Goal: Obtain resource: Obtain resource

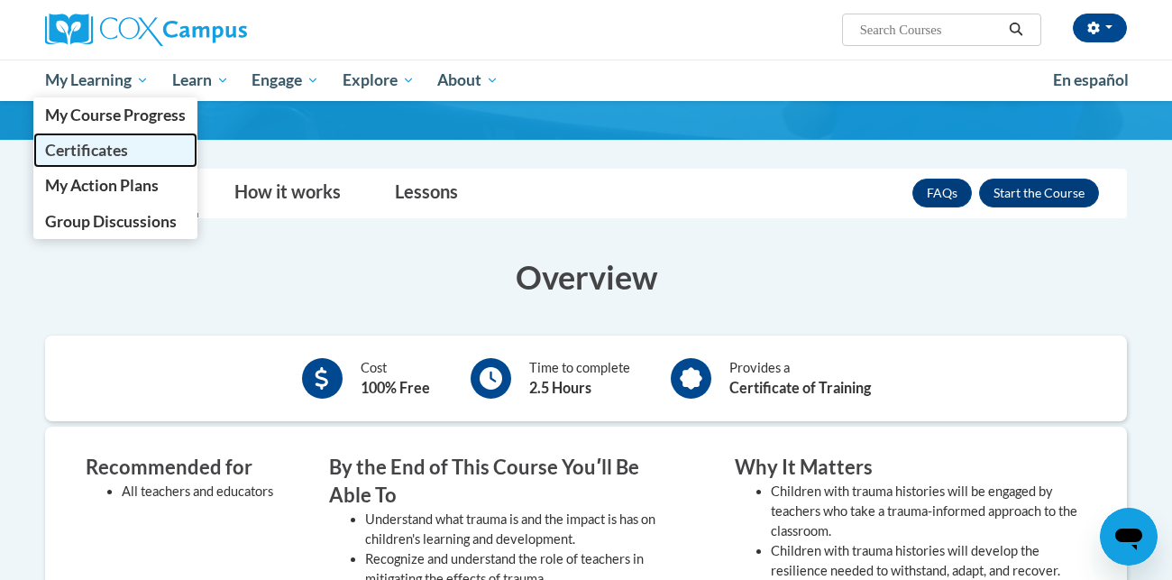
click at [115, 142] on span "Certificates" at bounding box center [86, 150] width 83 height 19
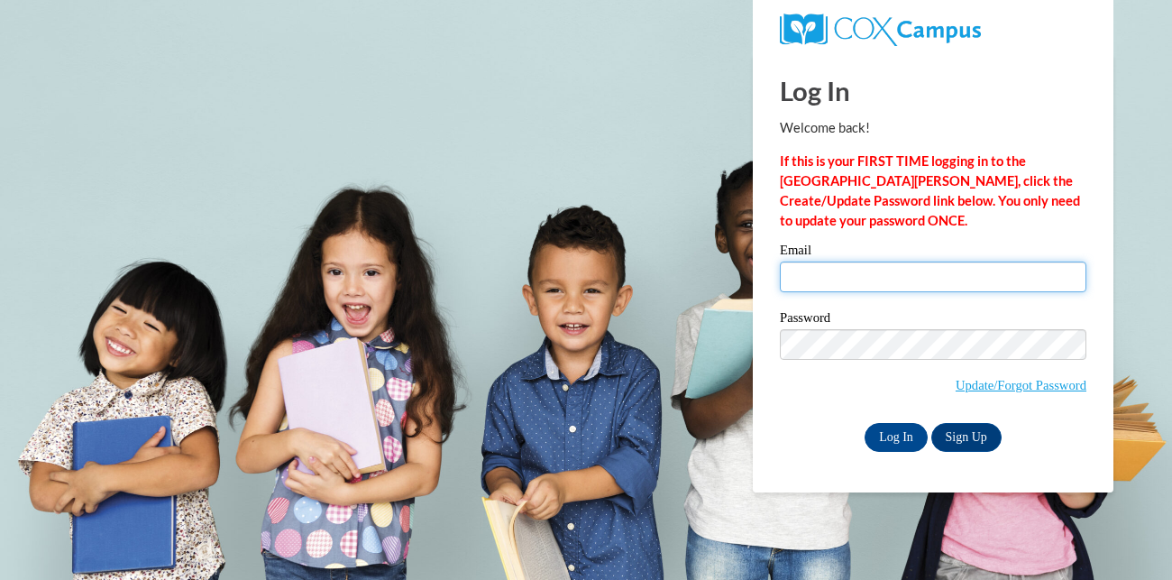
click at [831, 273] on input "Email" at bounding box center [933, 277] width 307 height 31
type input "daneedras@yahoo.com"
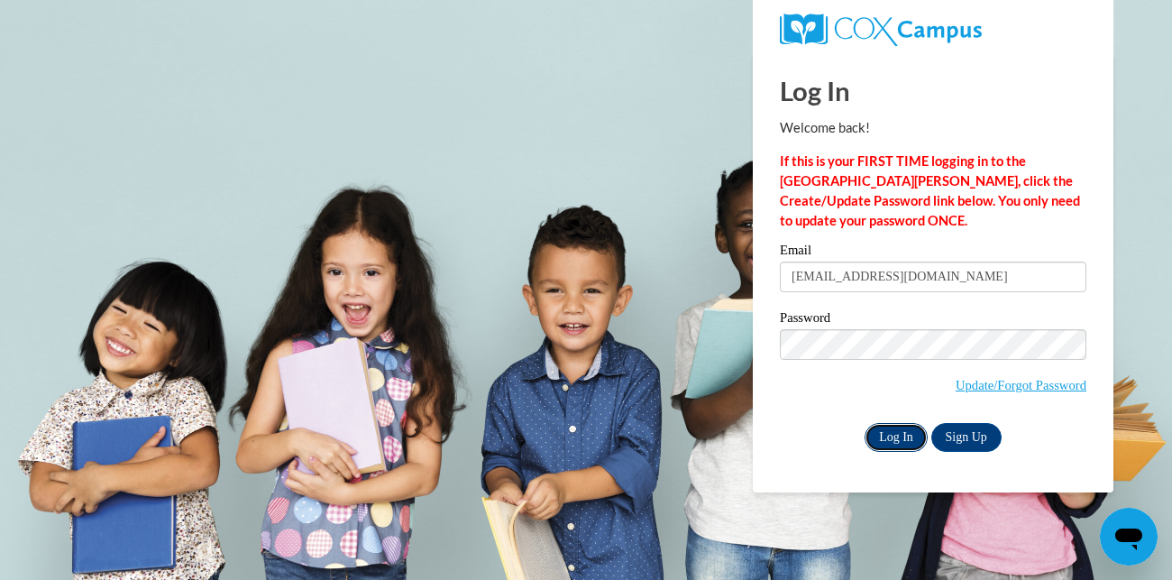
click at [908, 435] on input "Log In" at bounding box center [896, 437] width 63 height 29
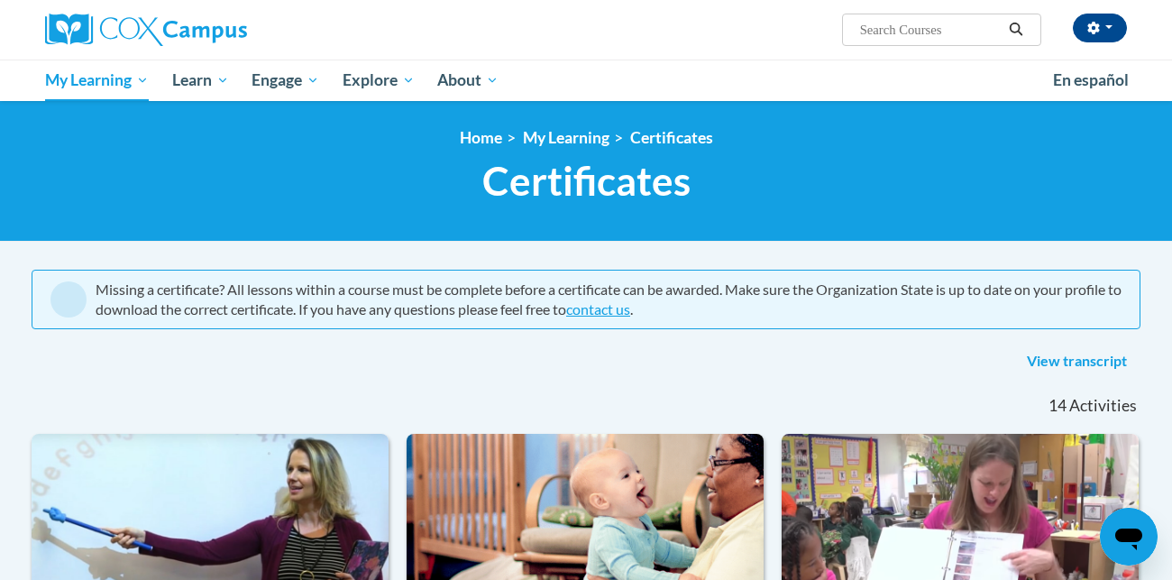
scroll to position [1, 0]
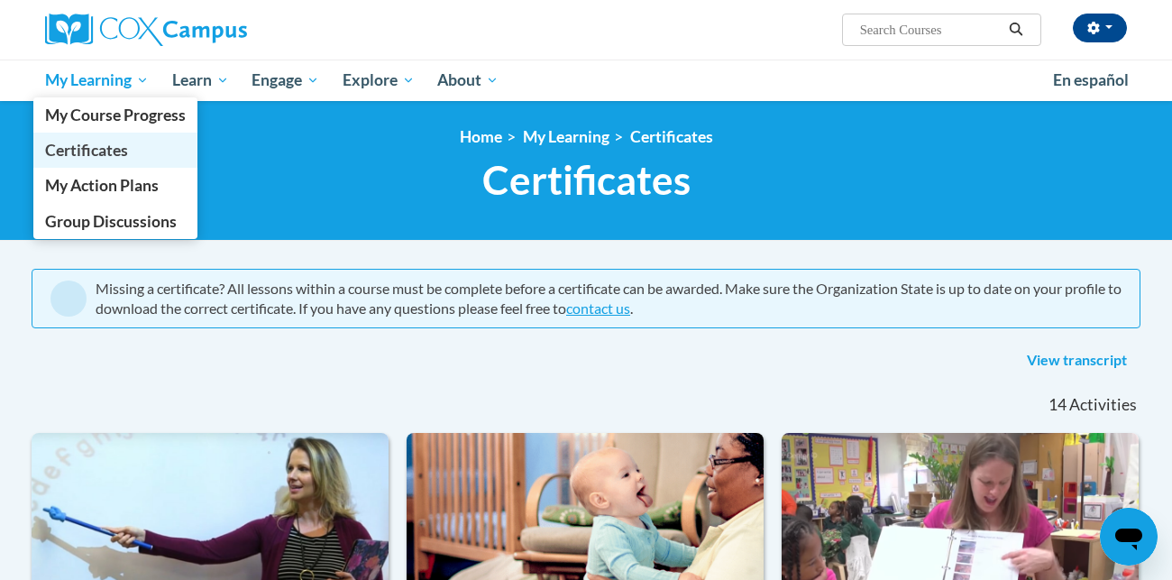
click at [103, 147] on span "Certificates" at bounding box center [86, 150] width 83 height 19
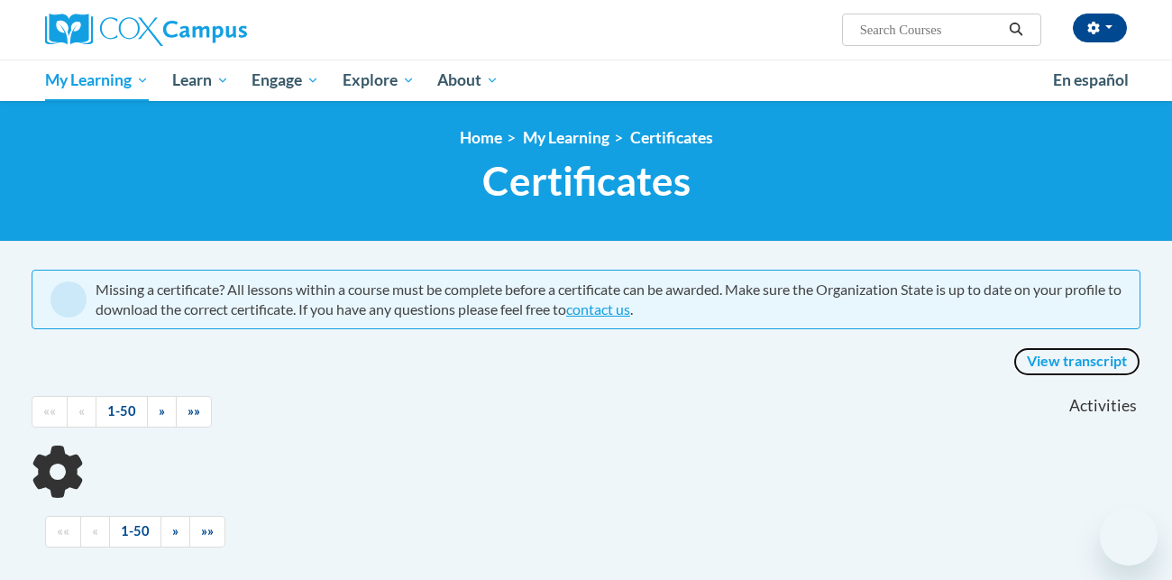
click at [1093, 359] on link "View transcript" at bounding box center [1077, 361] width 127 height 29
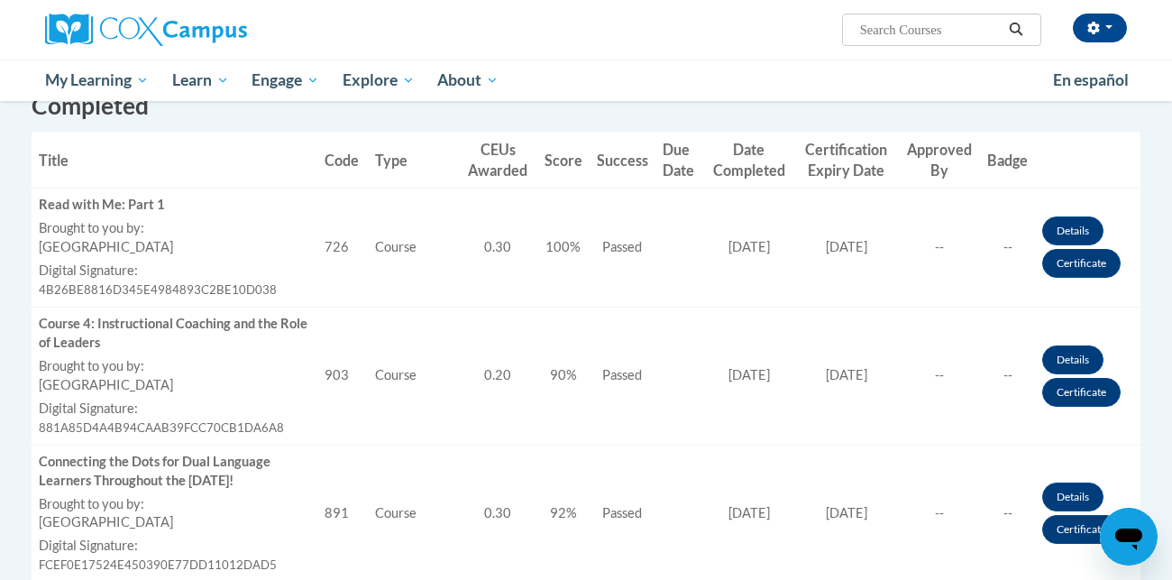
scroll to position [516, 0]
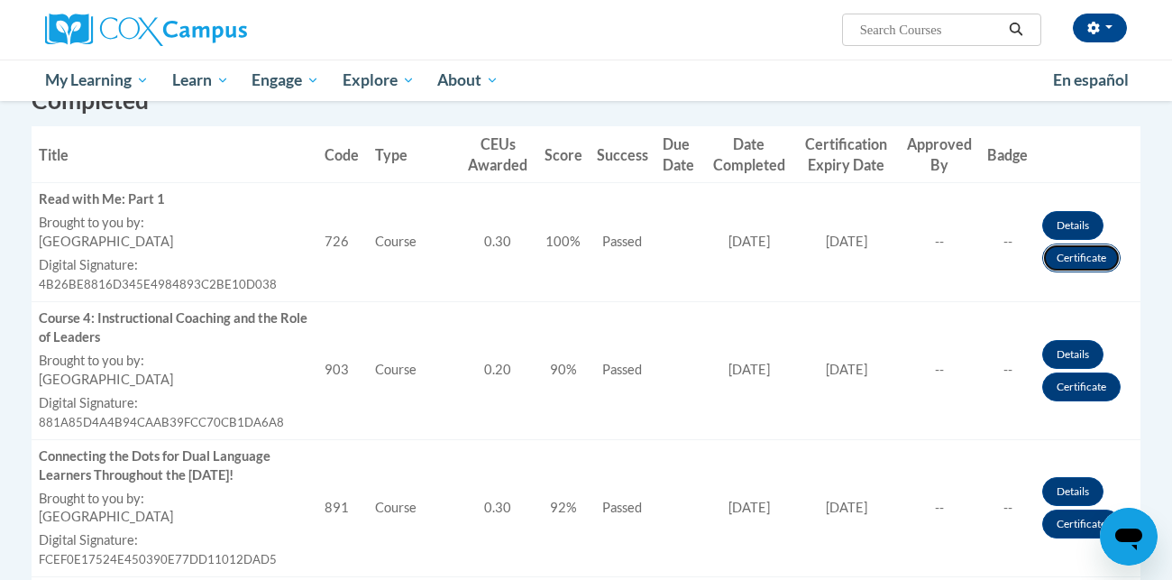
click at [1069, 258] on link "Certificate" at bounding box center [1082, 258] width 78 height 29
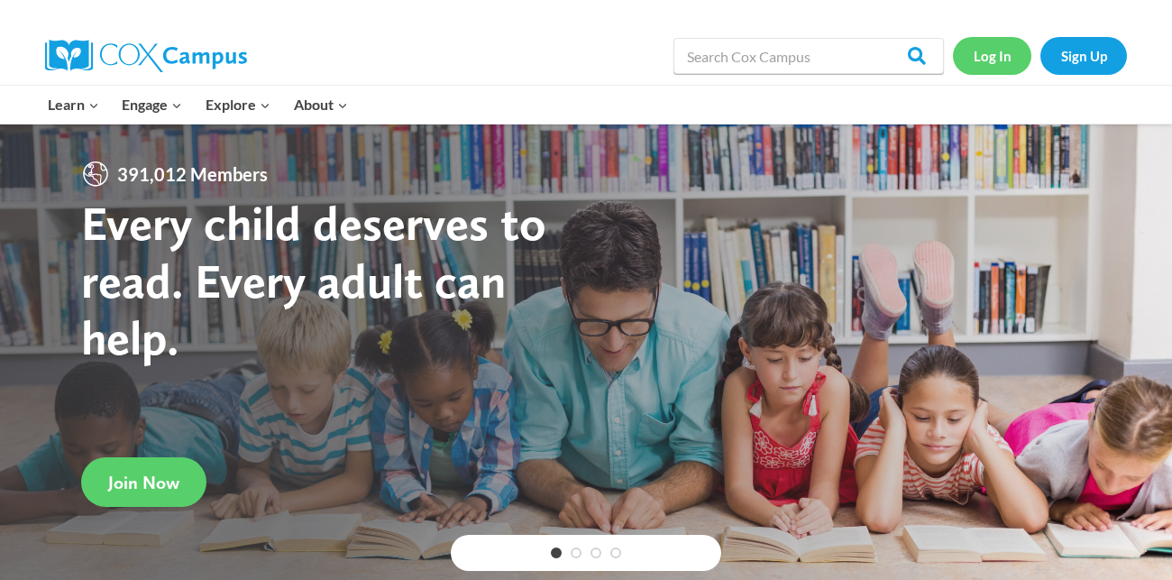
click at [981, 57] on link "Log In" at bounding box center [992, 55] width 78 height 37
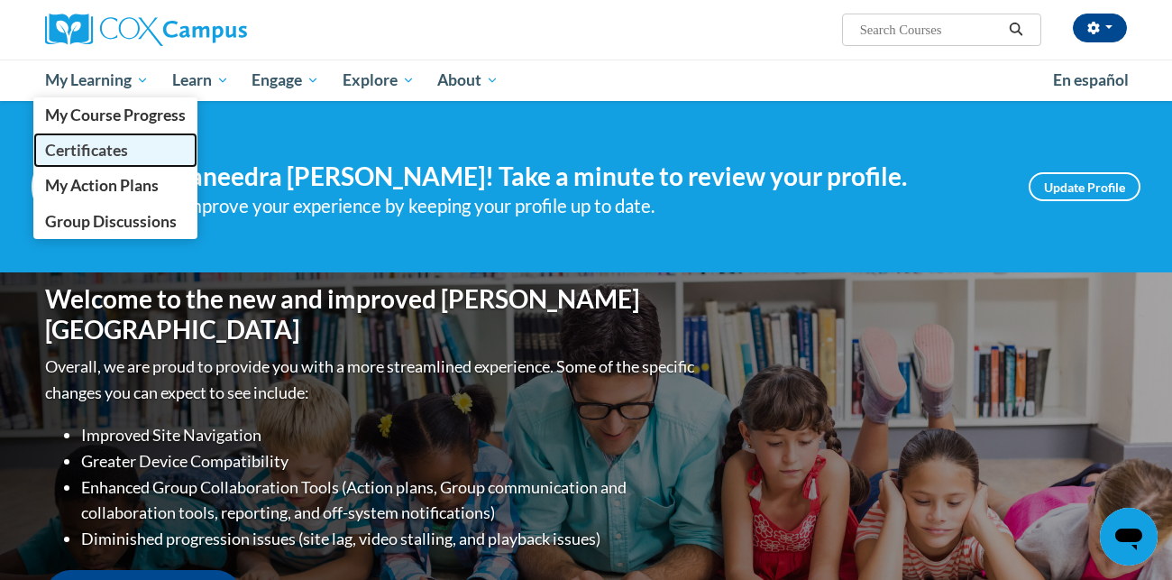
click at [107, 152] on span "Certificates" at bounding box center [86, 150] width 83 height 19
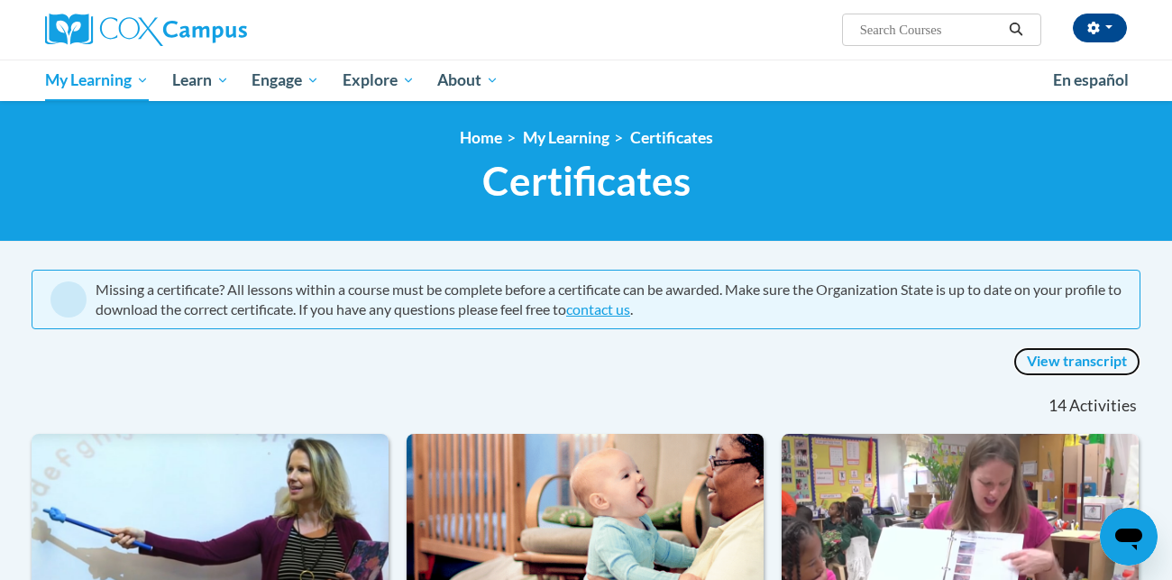
click at [1061, 358] on link "View transcript" at bounding box center [1077, 361] width 127 height 29
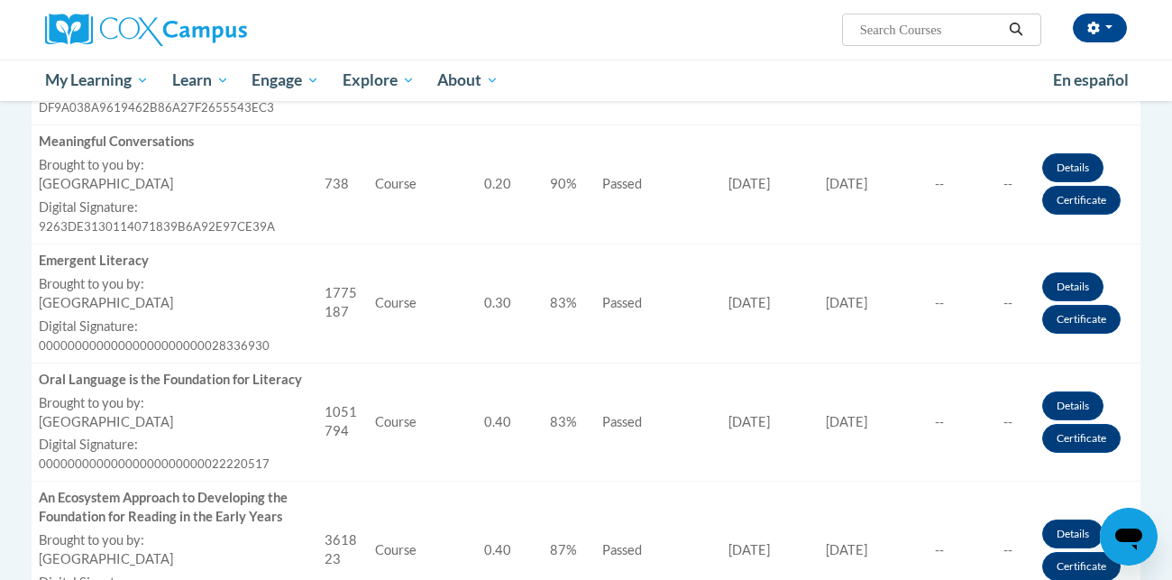
scroll to position [1091, 0]
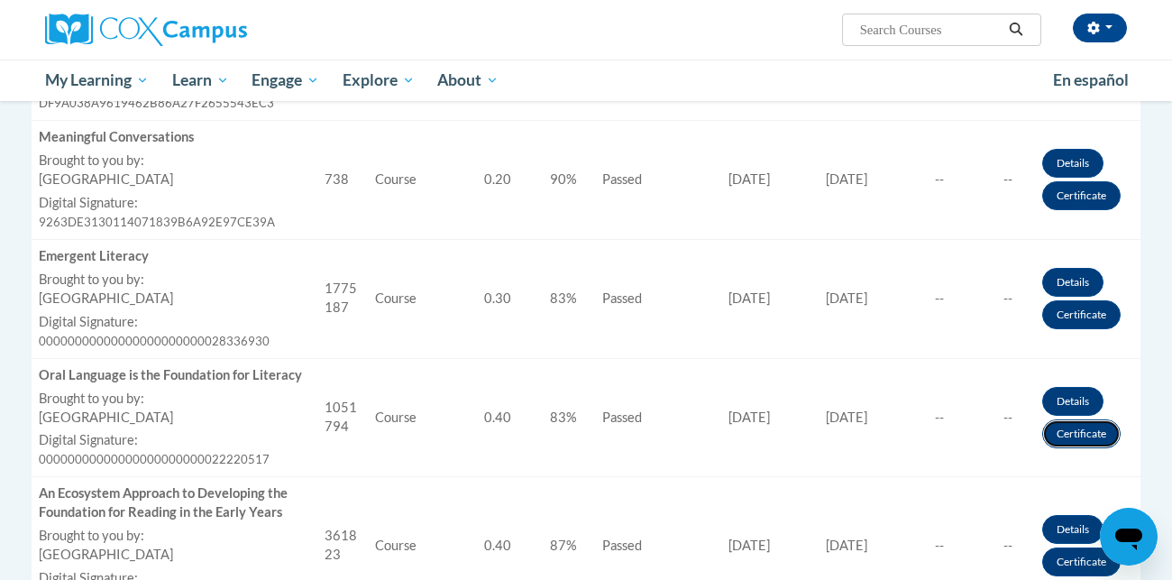
click at [1075, 428] on link "Certificate" at bounding box center [1082, 433] width 78 height 29
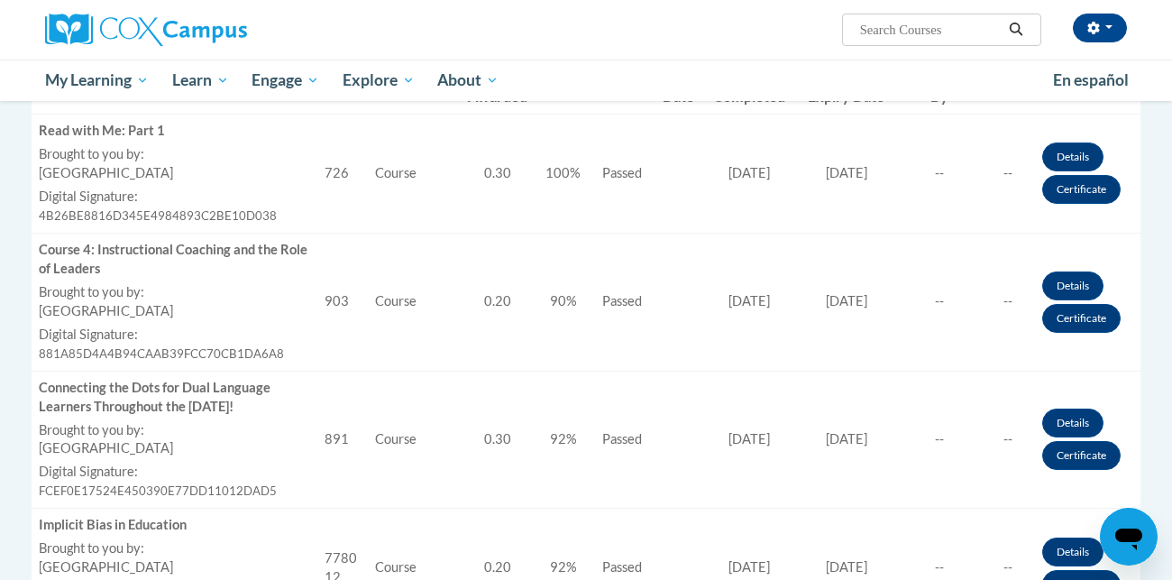
scroll to position [586, 0]
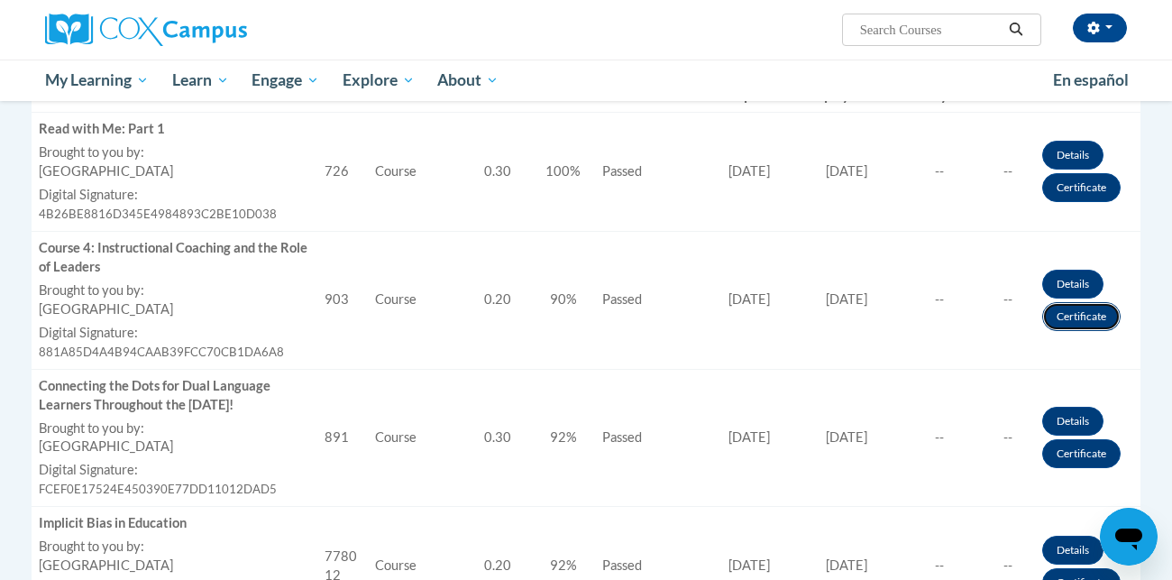
click at [1095, 318] on link "Certificate" at bounding box center [1082, 316] width 78 height 29
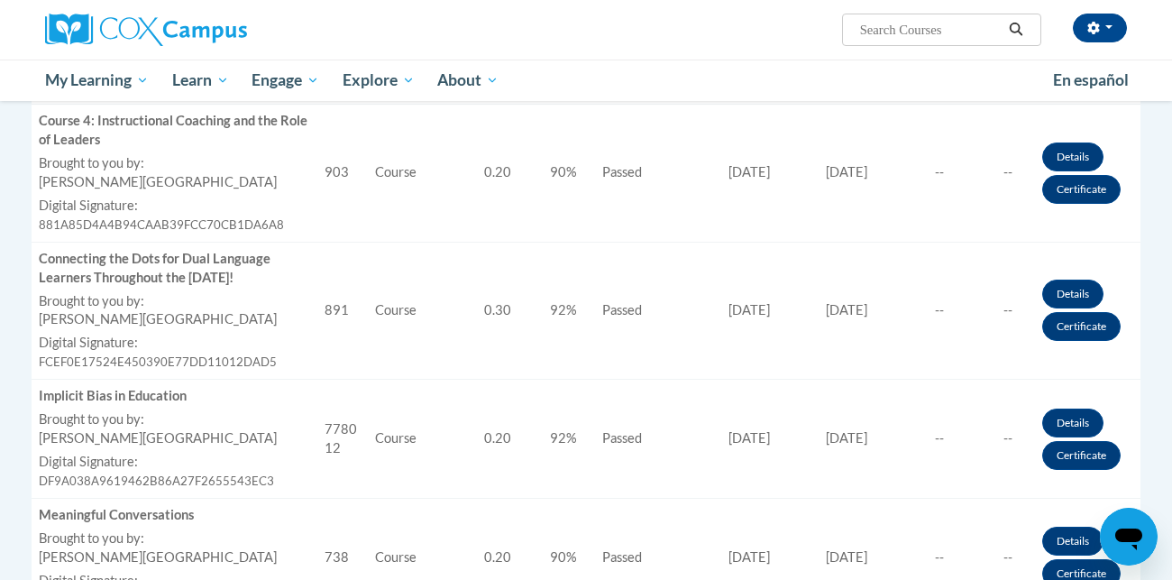
scroll to position [709, 0]
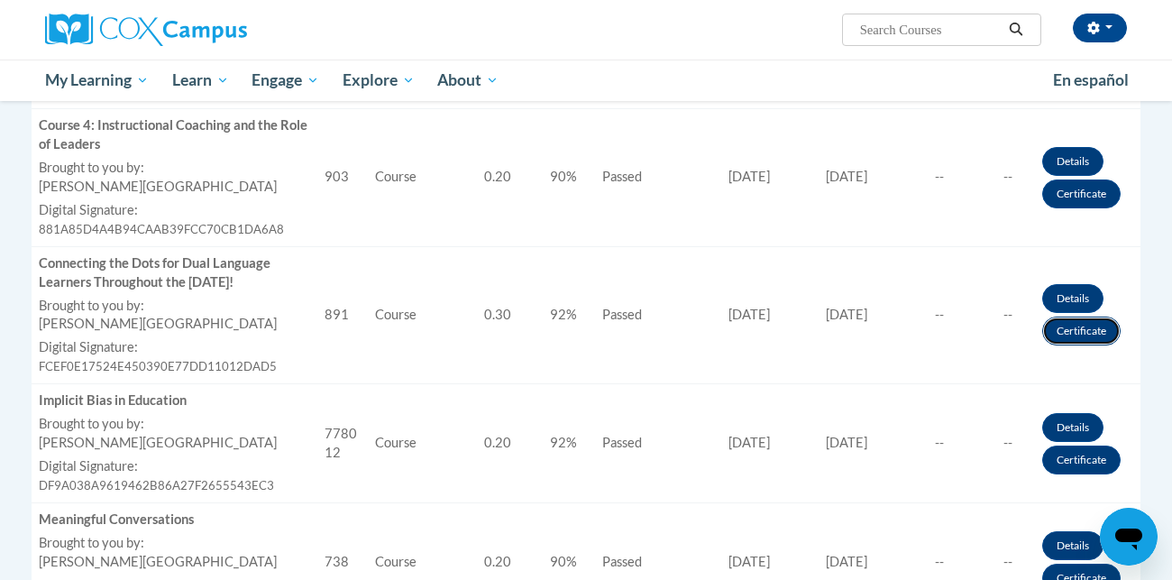
click at [1063, 325] on link "Certificate" at bounding box center [1082, 331] width 78 height 29
